Goal: Task Accomplishment & Management: Use online tool/utility

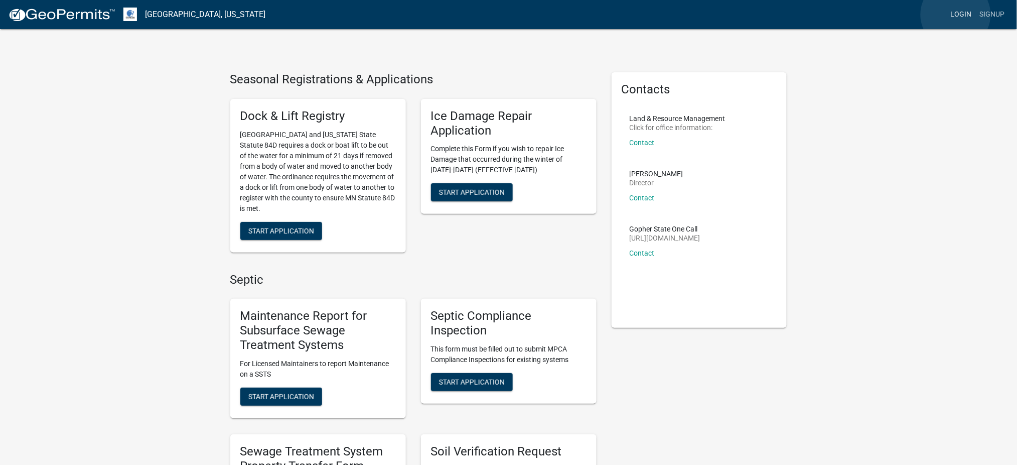
click at [956, 15] on link "Login" at bounding box center [961, 14] width 29 height 19
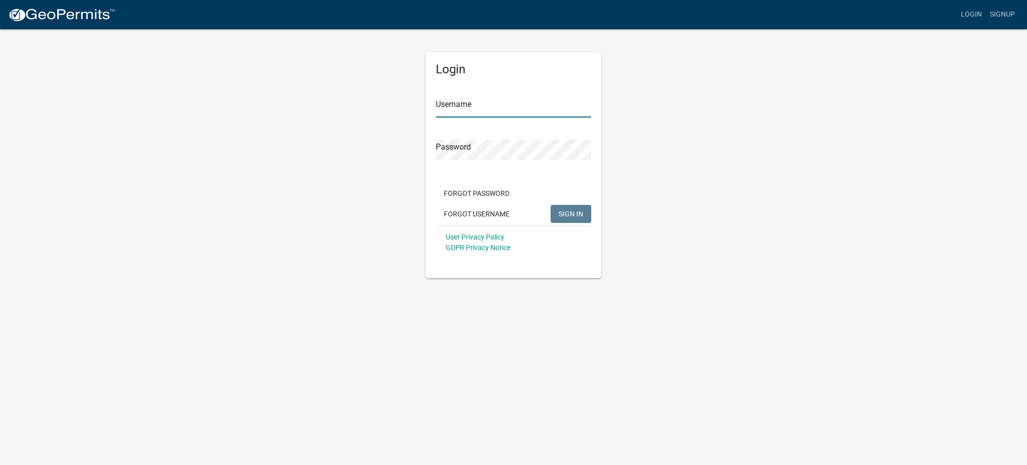
type input "MJevne"
click at [570, 213] on span "SIGN IN" at bounding box center [571, 213] width 25 height 8
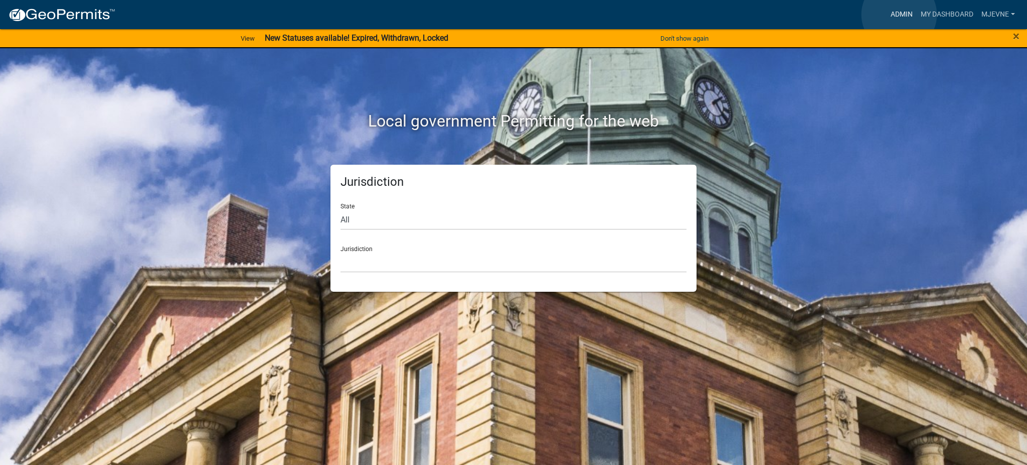
click at [899, 15] on link "Admin" at bounding box center [902, 14] width 30 height 19
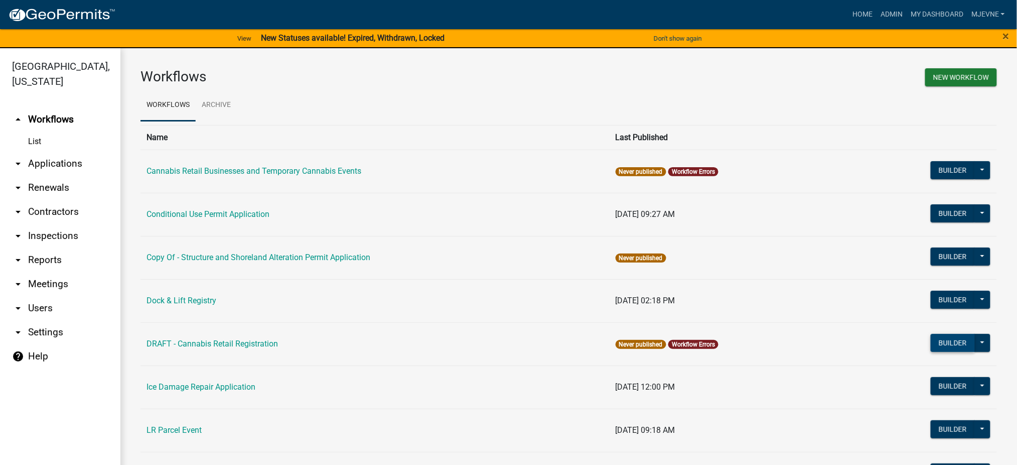
click at [958, 342] on button "Builder" at bounding box center [953, 343] width 44 height 18
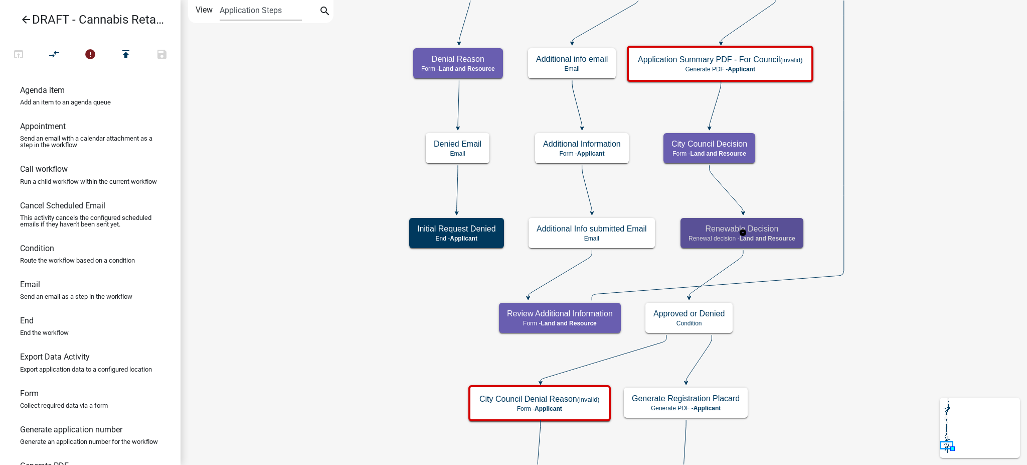
click at [782, 235] on span "Land and Resource" at bounding box center [767, 238] width 56 height 7
select select "8480AF63-7AD4-4446-8EB2-87DCCDEB9E57"
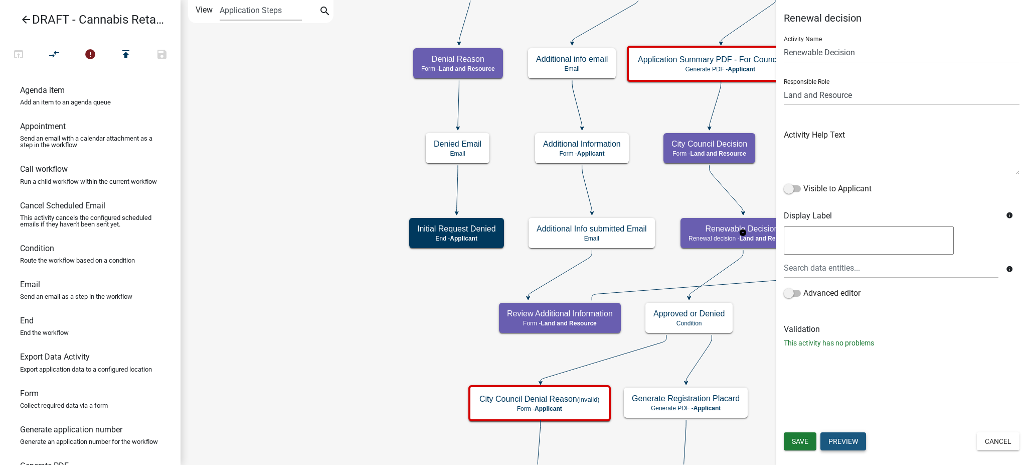
click at [843, 442] on button "Preview" at bounding box center [844, 441] width 46 height 18
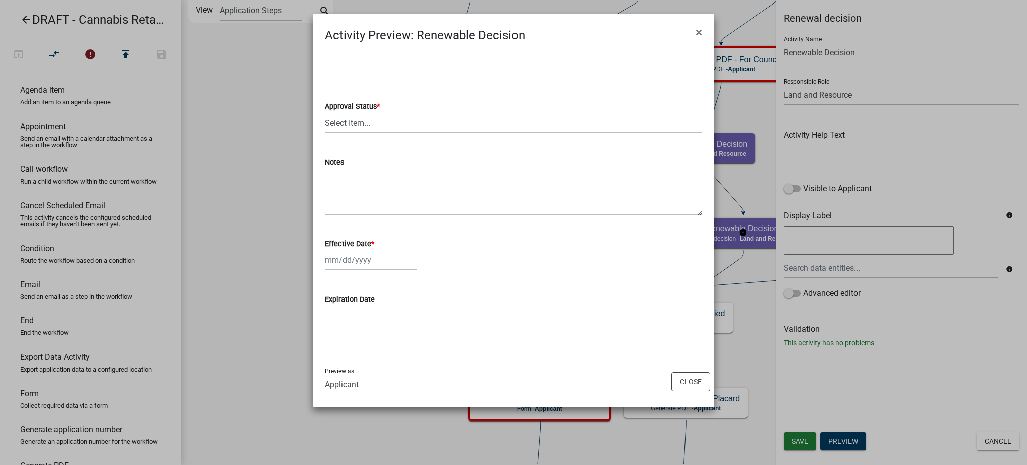
click at [343, 125] on select "Select Item... Approved Denied" at bounding box center [513, 122] width 377 height 21
click at [378, 121] on select "Select Item... Approved Denied" at bounding box center [513, 122] width 377 height 21
select select "8"
select select "2025"
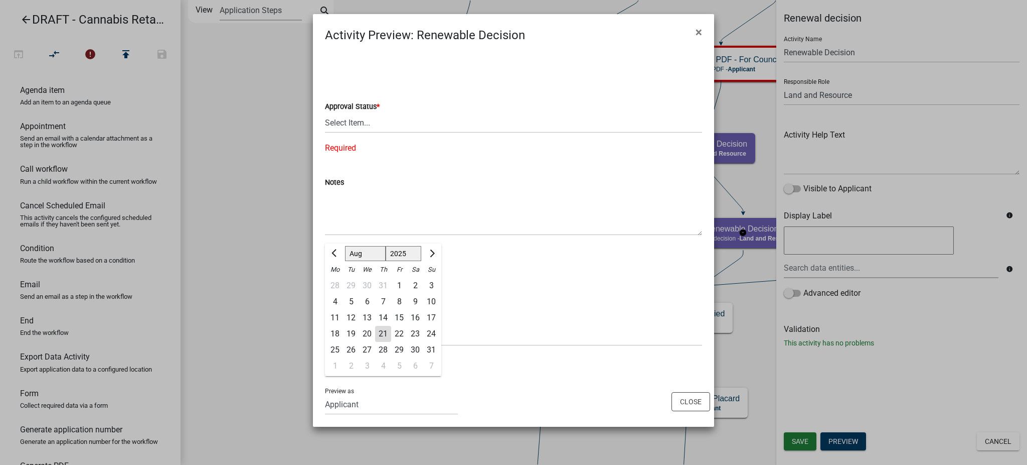
click at [380, 269] on div "[PERSON_NAME] Feb Mar Apr [PERSON_NAME][DATE] Oct Nov [DATE] 1526 1527 1528 152…" at bounding box center [371, 279] width 92 height 21
click at [519, 315] on div "Expiration Date" at bounding box center [513, 319] width 377 height 12
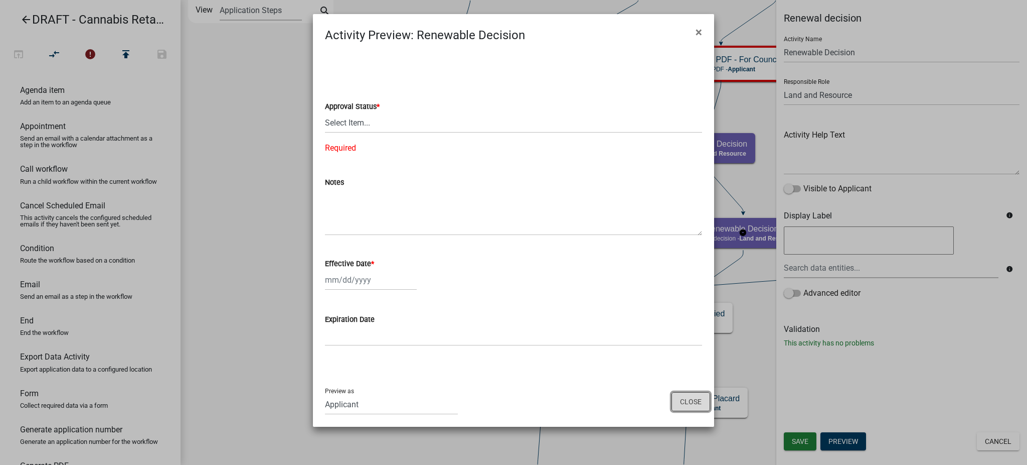
click at [688, 399] on button "Close" at bounding box center [691, 401] width 39 height 19
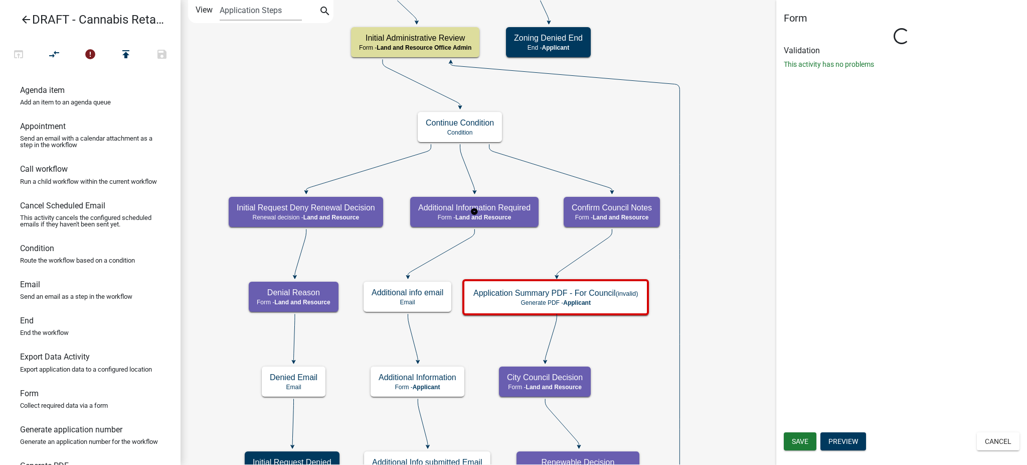
select select "8480AF63-7AD4-4446-8EB2-87DCCDEB9E57"
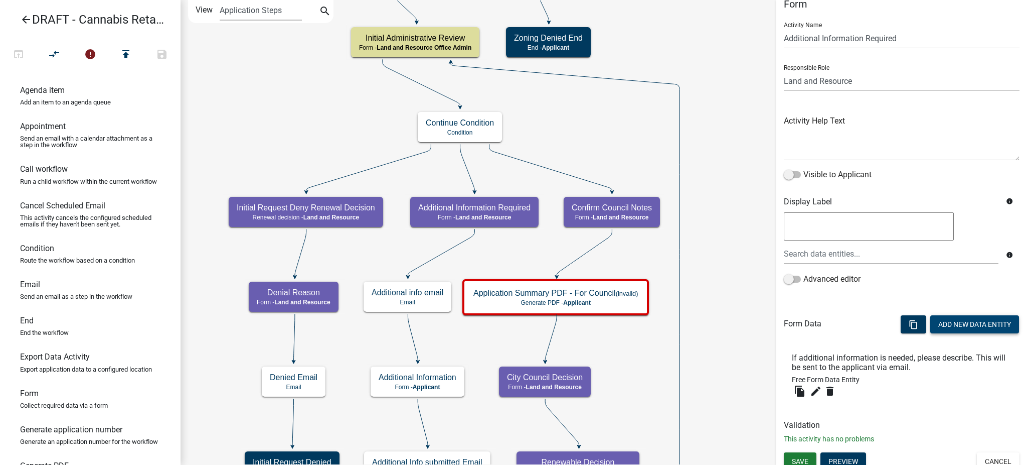
scroll to position [22, 0]
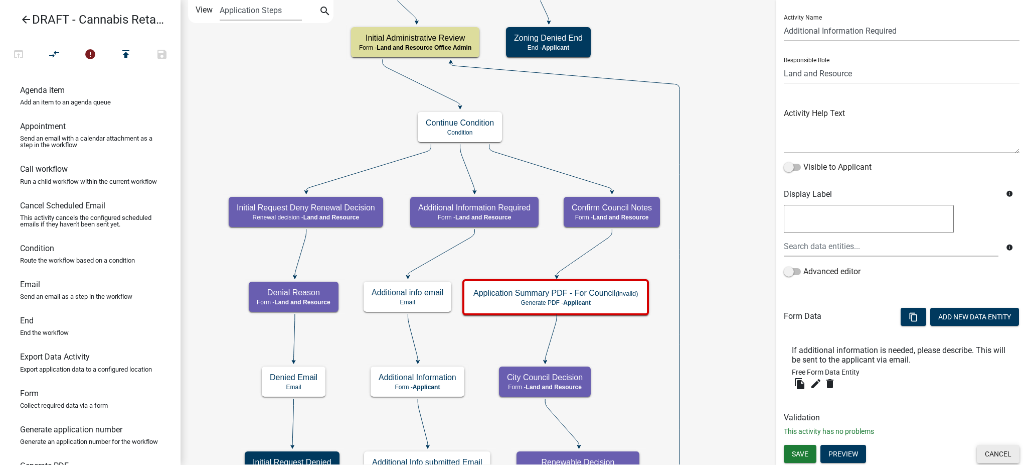
click at [996, 452] on button "Cancel" at bounding box center [998, 453] width 43 height 18
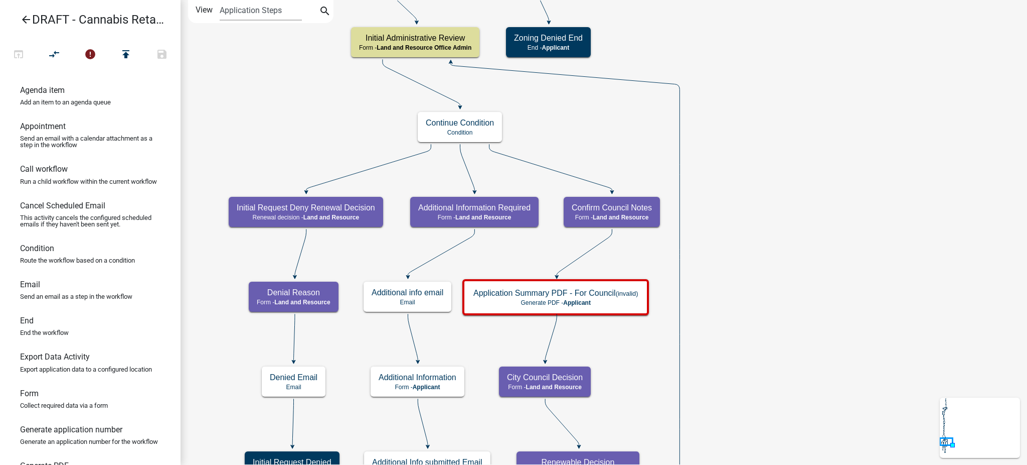
scroll to position [0, 0]
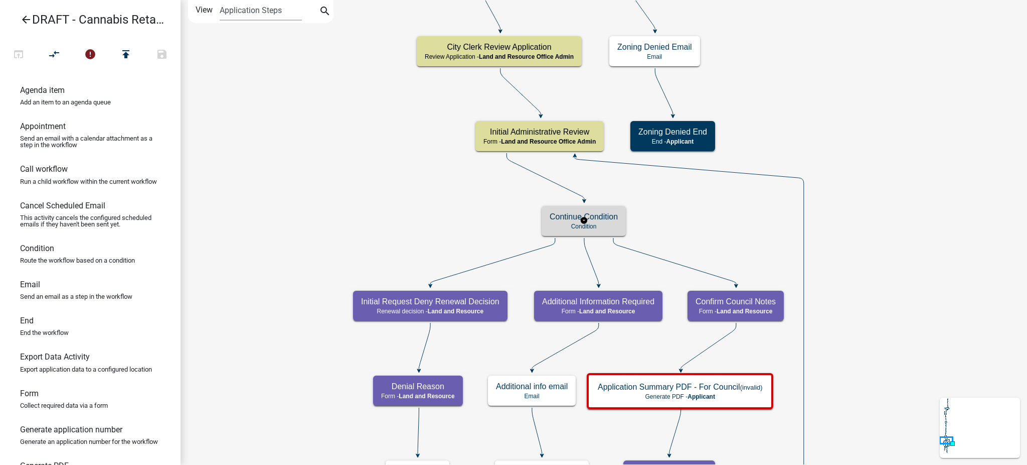
click at [603, 227] on p "Condition" at bounding box center [584, 226] width 68 height 7
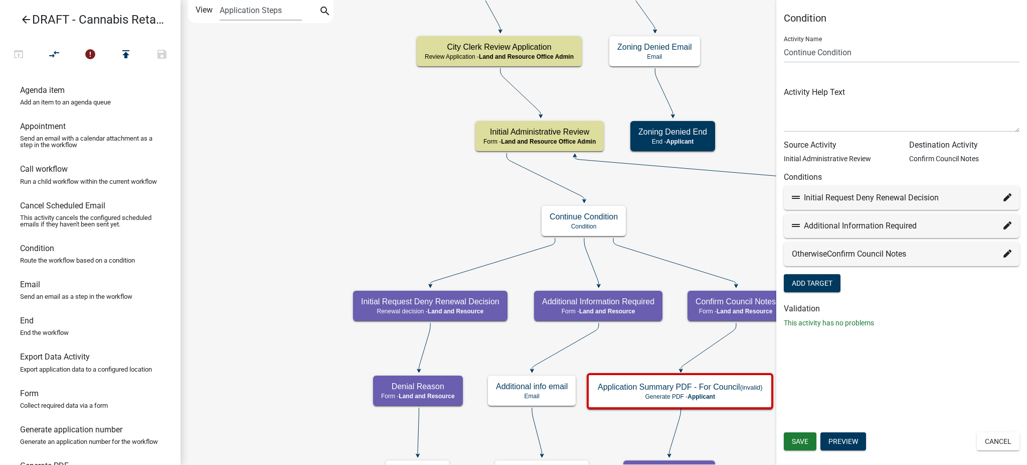
click at [952, 388] on div "Condition Activity Name Continue Condition Activity Help Text Source Activity I…" at bounding box center [902, 232] width 251 height 465
click at [997, 443] on button "Cancel" at bounding box center [998, 441] width 43 height 18
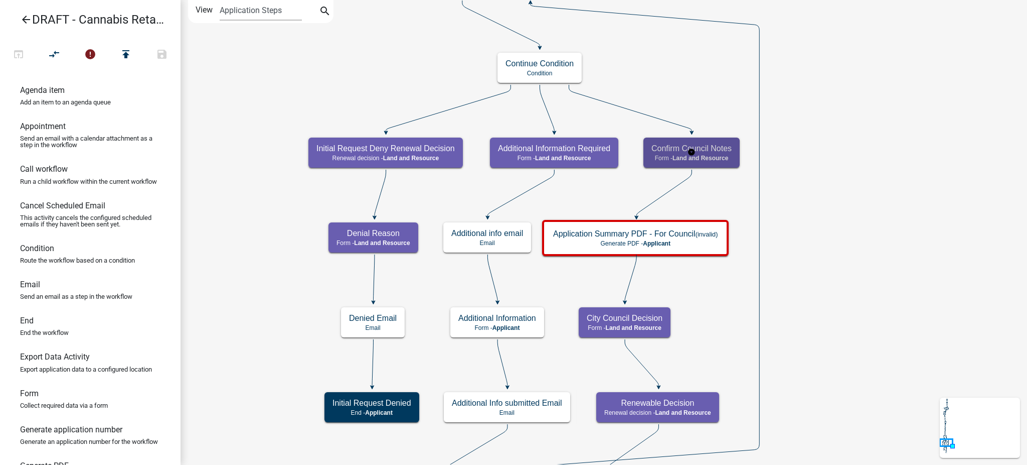
click at [718, 158] on span "Land and Resource" at bounding box center [701, 158] width 56 height 7
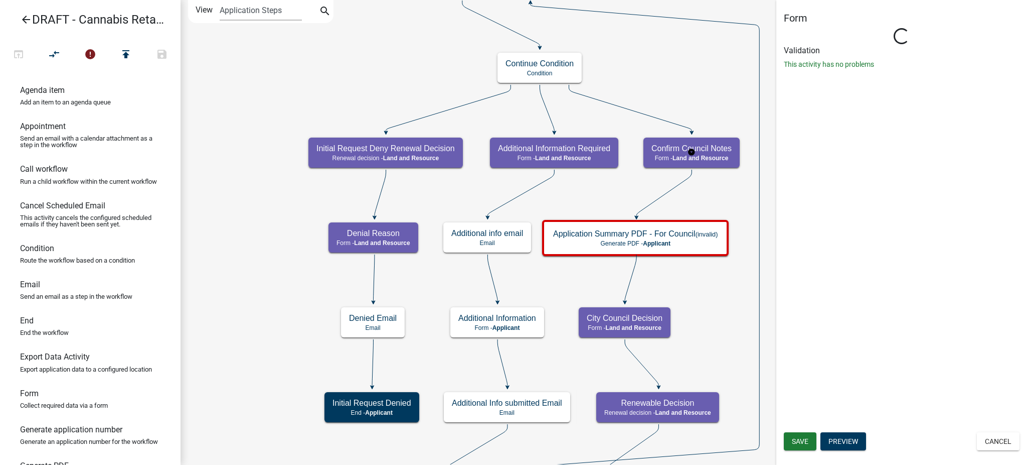
select select "8480AF63-7AD4-4446-8EB2-87DCCDEB9E57"
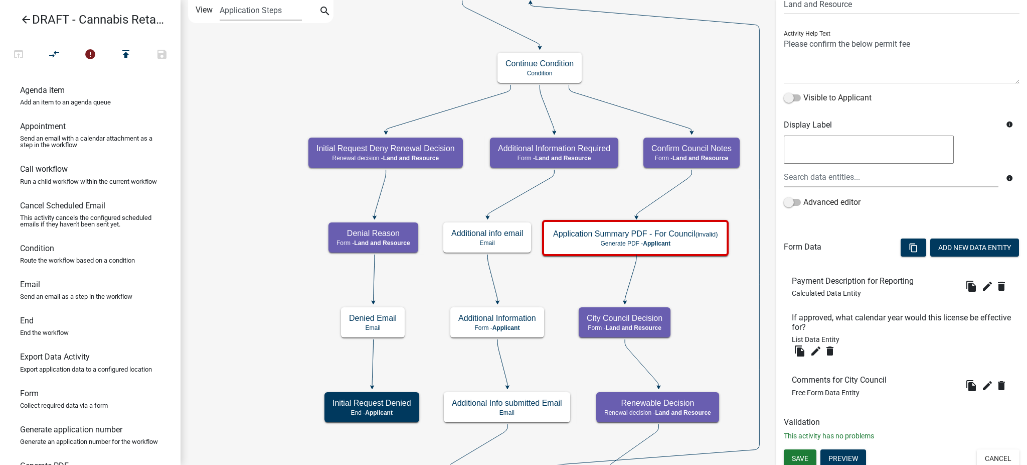
scroll to position [95, 0]
